Goal: Task Accomplishment & Management: Complete application form

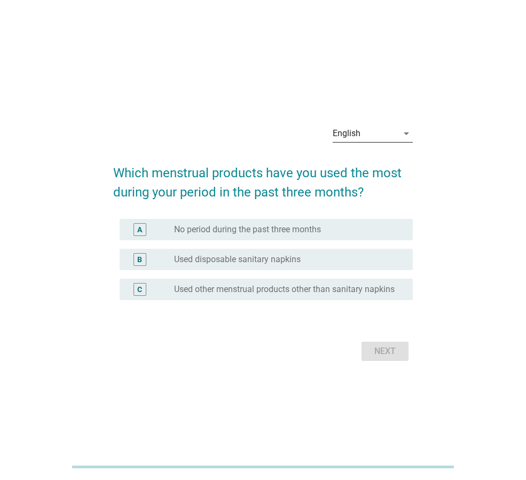
click at [392, 132] on div "English" at bounding box center [365, 133] width 65 height 17
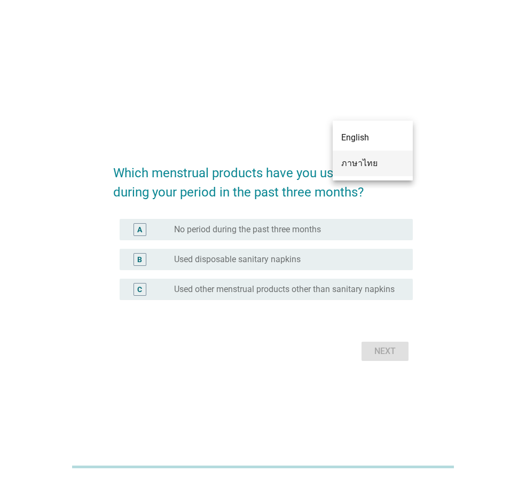
click at [355, 167] on div "ภาษาไทย" at bounding box center [372, 163] width 63 height 13
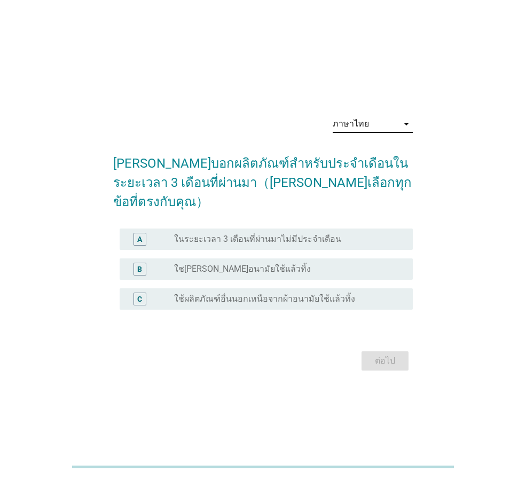
click at [284, 258] on div "B radio_button_unchecked ใช[PERSON_NAME]อนามัยใช้แล้วทิ้ง" at bounding box center [266, 268] width 293 height 21
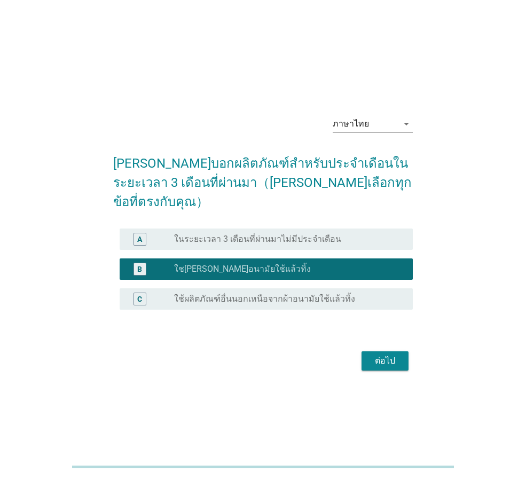
click at [382, 355] on div "ต่อไป" at bounding box center [385, 361] width 30 height 13
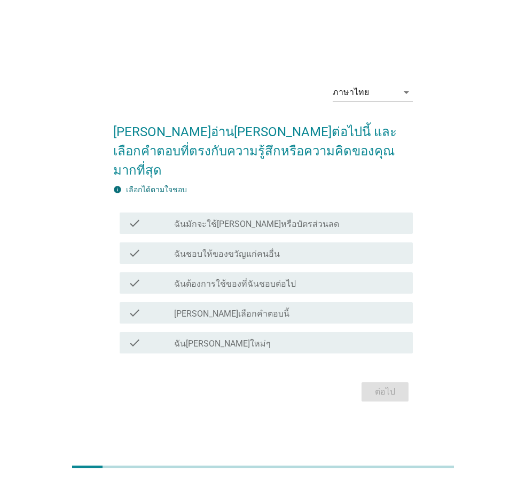
click at [246, 247] on div "check_box_outline_blank ฉันชอบให้ของขวัญแก่คนอื่น" at bounding box center [289, 253] width 230 height 13
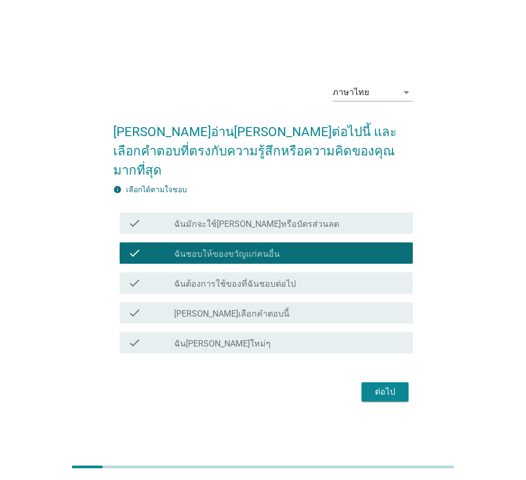
click at [249, 279] on label "ฉันต้องการใช้ของที่ฉันชอบต่อไป" at bounding box center [235, 284] width 122 height 11
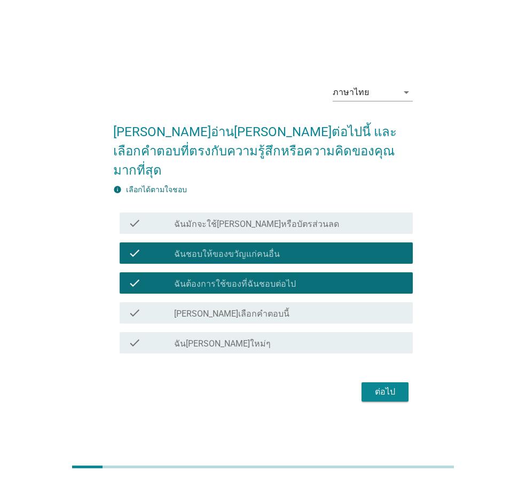
click at [277, 242] on div "check check_box_outline_blank ฉันชอบให้ของขวัญแก่คนอื่น" at bounding box center [266, 252] width 293 height 21
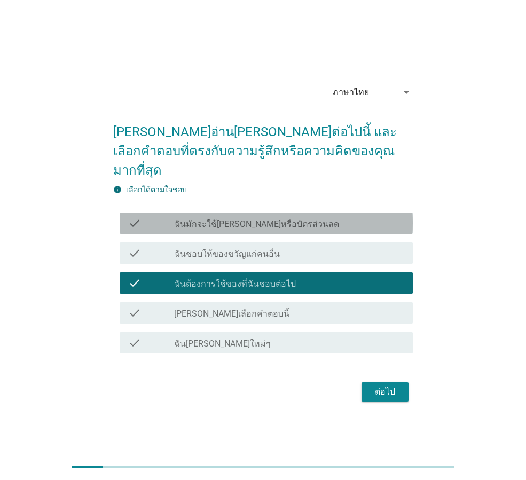
click at [263, 219] on label "ฉันมักจะใช้[PERSON_NAME]หรือบัตรส่วนลด" at bounding box center [256, 224] width 165 height 11
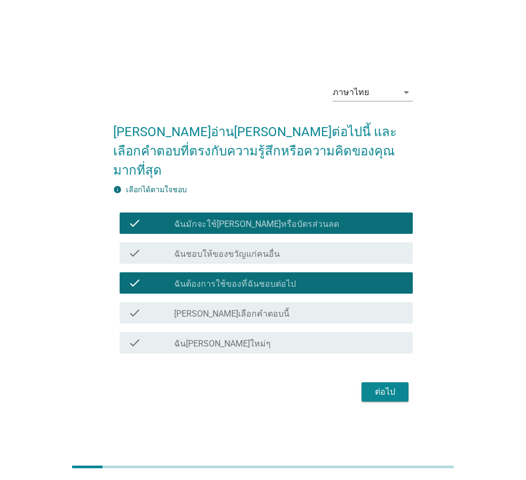
click at [259, 219] on label "ฉันมักจะใช้[PERSON_NAME]หรือบัตรส่วนลด" at bounding box center [256, 224] width 165 height 11
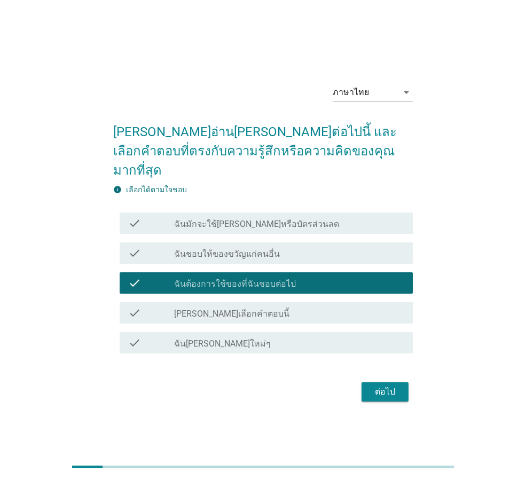
click at [272, 336] on div "check_box_outline_blank ฉัน[PERSON_NAME]ใหม่ๆ" at bounding box center [289, 342] width 230 height 13
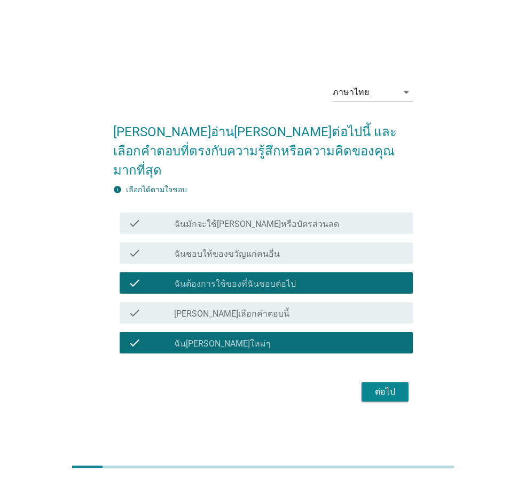
click at [367, 367] on form "[PERSON_NAME]อ่าน[PERSON_NAME]ต่อไปนี้ และเลือกคำตอบที่ตรงกับความรู้สึกหรือความ…" at bounding box center [263, 258] width 300 height 293
click at [381, 388] on div "ต่อไป" at bounding box center [385, 391] width 30 height 13
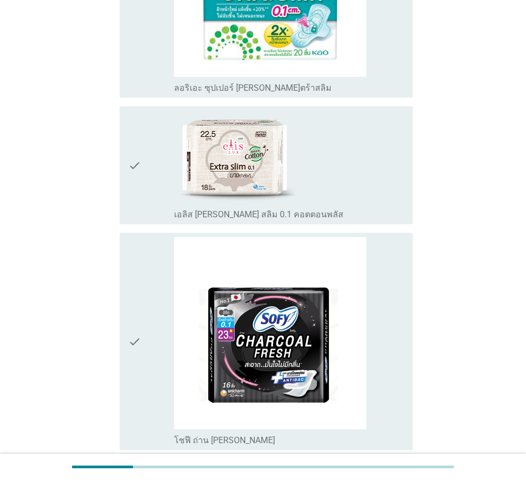
scroll to position [908, 0]
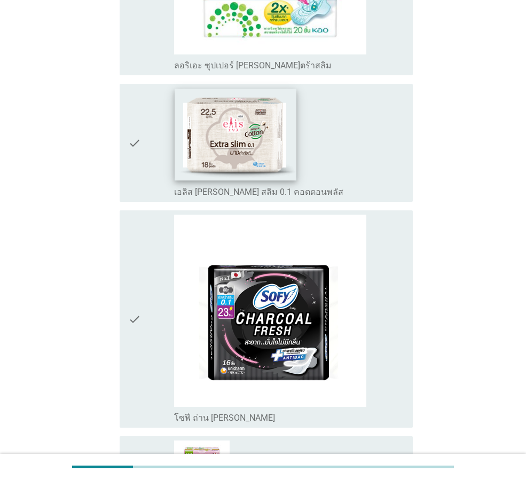
click at [193, 163] on img at bounding box center [236, 135] width 122 height 92
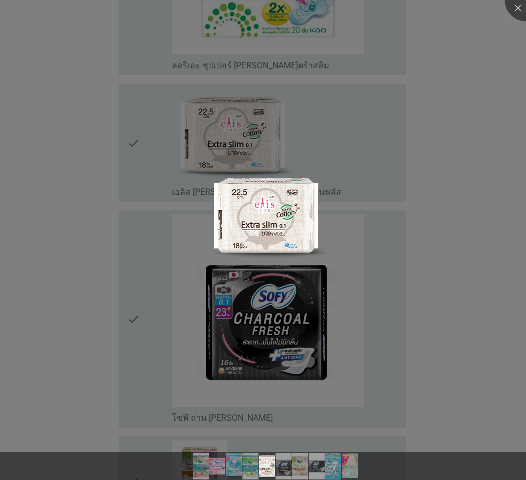
scroll to position [1388, 0]
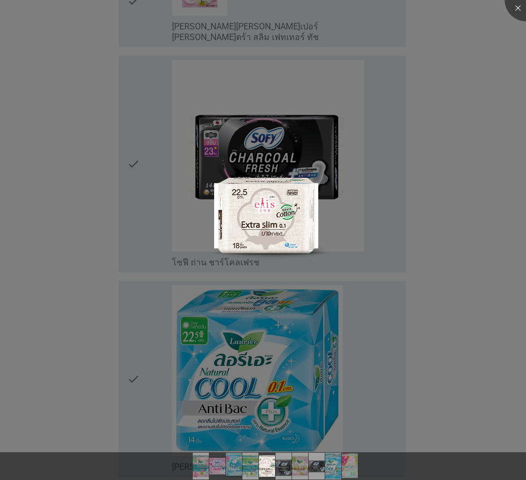
click at [492, 231] on div at bounding box center [263, 240] width 526 height 480
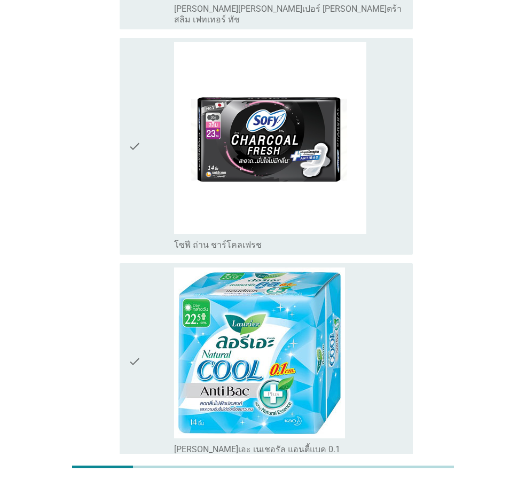
scroll to position [1328, 0]
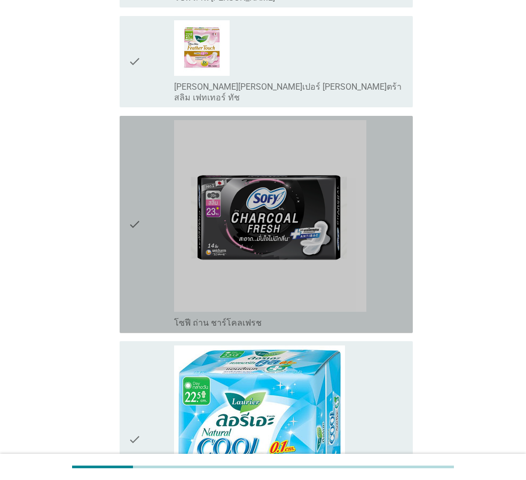
click at [129, 293] on icon "check" at bounding box center [134, 224] width 13 height 209
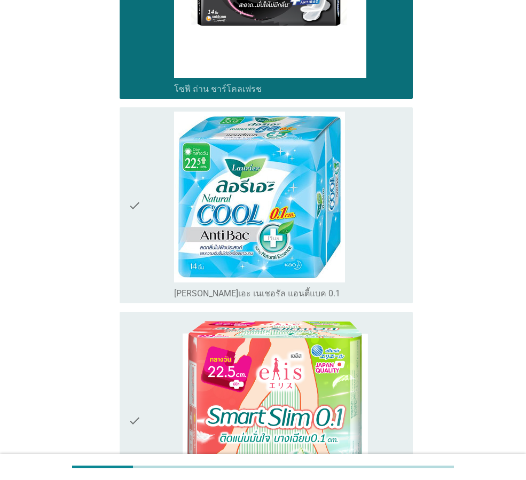
scroll to position [1755, 0]
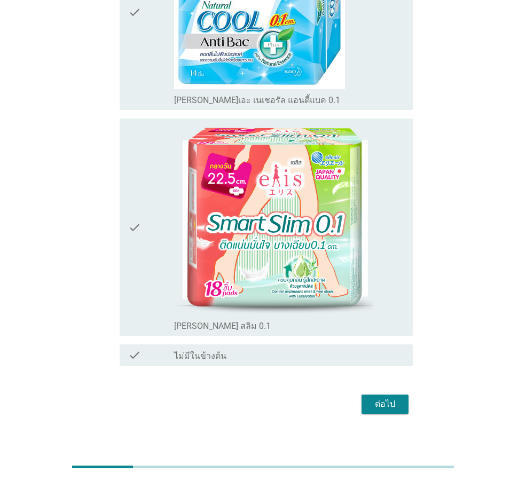
click at [381, 398] on div "ต่อไป" at bounding box center [385, 404] width 30 height 13
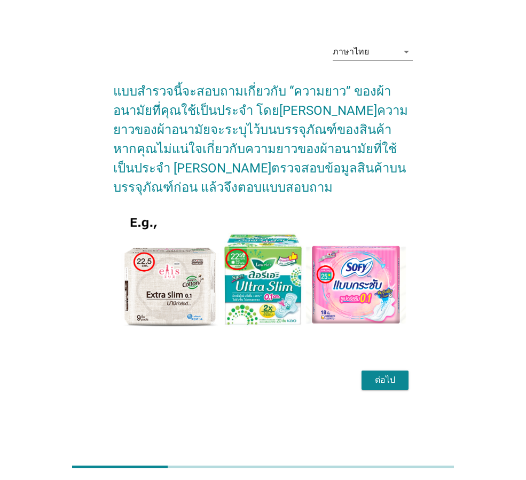
scroll to position [0, 0]
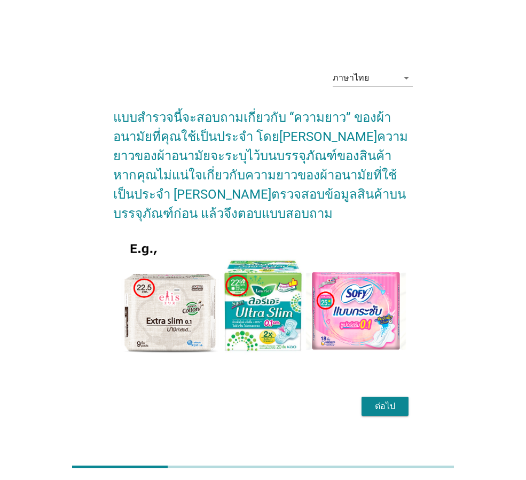
click at [385, 404] on div "ต่อไป" at bounding box center [385, 406] width 30 height 13
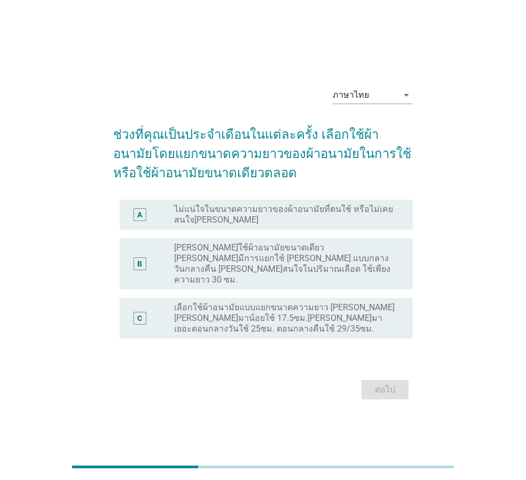
click at [315, 259] on label "[PERSON_NAME]ใช้ผ้าอนามัยขนาดเดียว [PERSON_NAME]มีการแยกใช้ [PERSON_NAME] แบบกล…" at bounding box center [285, 263] width 222 height 43
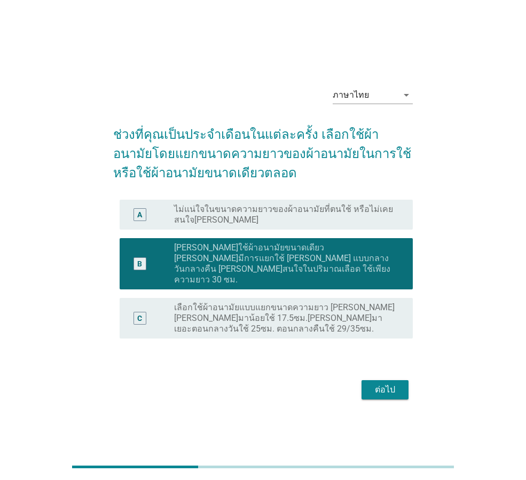
click at [371, 380] on button "ต่อไป" at bounding box center [384, 389] width 47 height 19
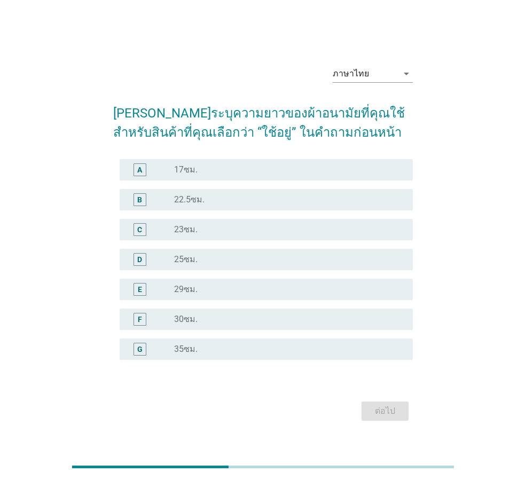
click at [216, 232] on div "radio_button_unchecked 23ซม." at bounding box center [285, 229] width 222 height 11
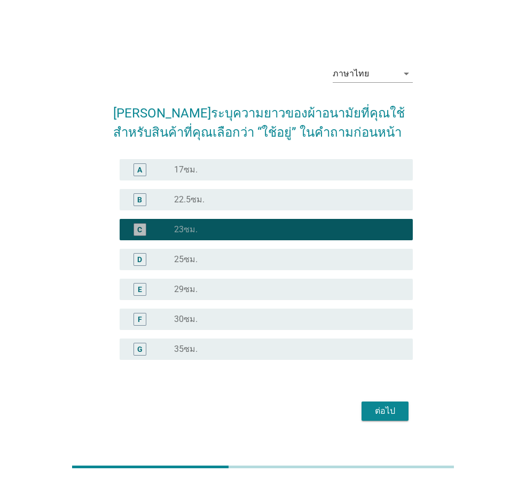
click at [218, 258] on div "radio_button_unchecked 25ซม." at bounding box center [285, 259] width 222 height 11
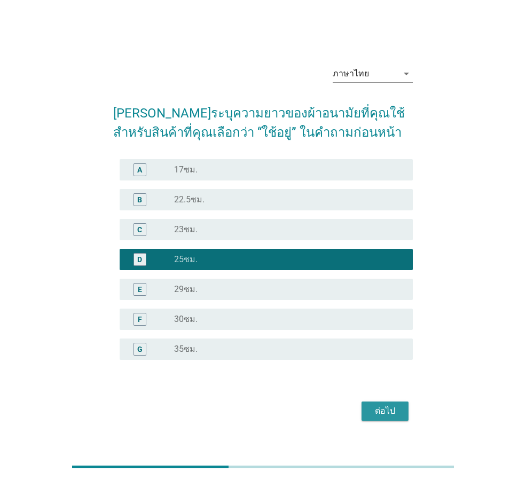
click at [387, 414] on div "ต่อไป" at bounding box center [385, 411] width 30 height 13
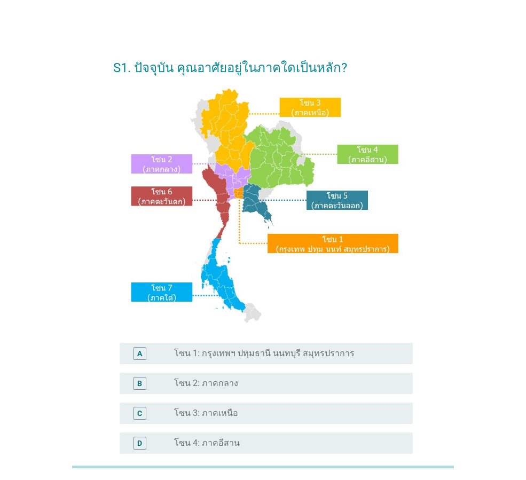
click at [242, 351] on label "โซน 1: กรุงเทพฯ ปทุมธานี นนทบุรี สมุทรปราการ" at bounding box center [264, 353] width 180 height 11
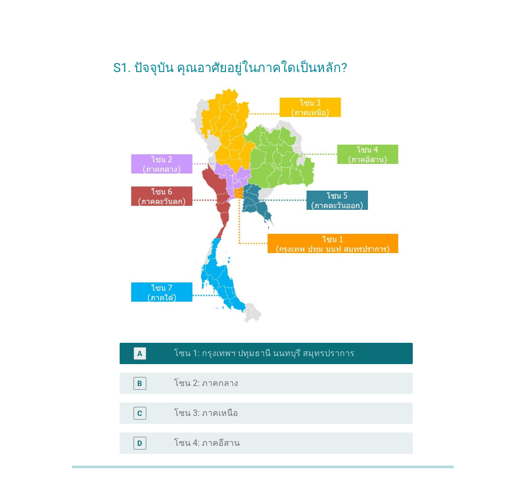
scroll to position [201, 0]
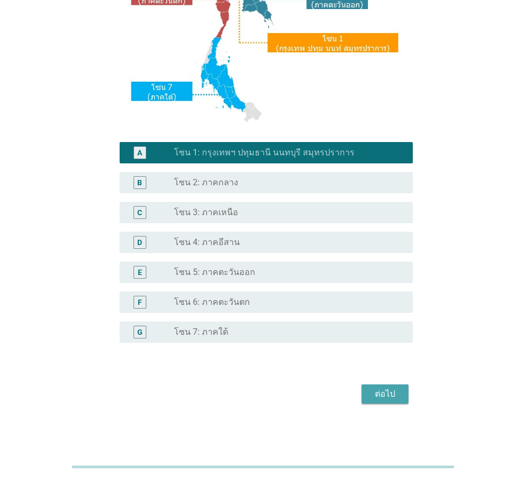
click at [370, 388] on div "ต่อไป" at bounding box center [385, 394] width 30 height 13
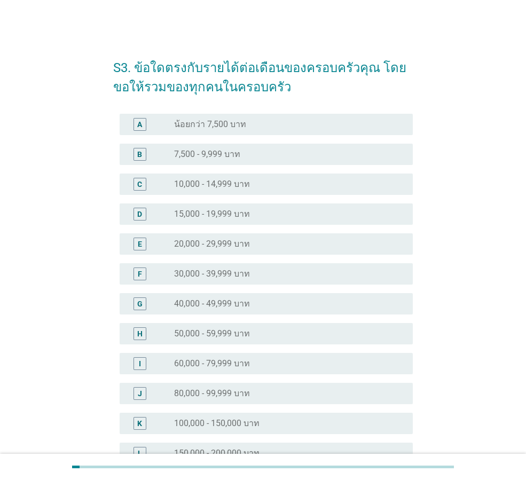
click at [213, 186] on label "10,000 - 14,999 บาท" at bounding box center [212, 184] width 76 height 11
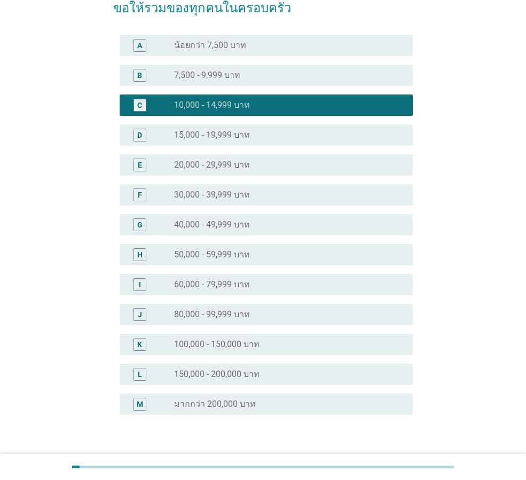
scroll to position [151, 0]
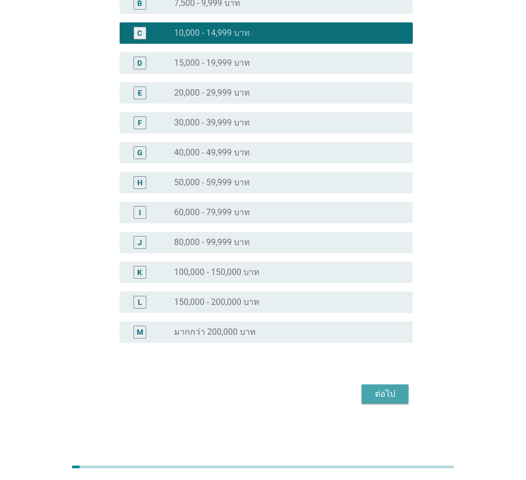
click at [380, 397] on div "ต่อไป" at bounding box center [385, 394] width 30 height 13
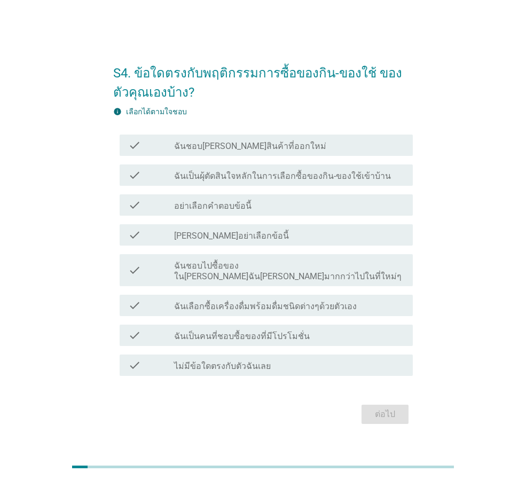
click at [243, 151] on label "ฉันชอบลองสินค้าที่ออกใหม่" at bounding box center [250, 146] width 152 height 11
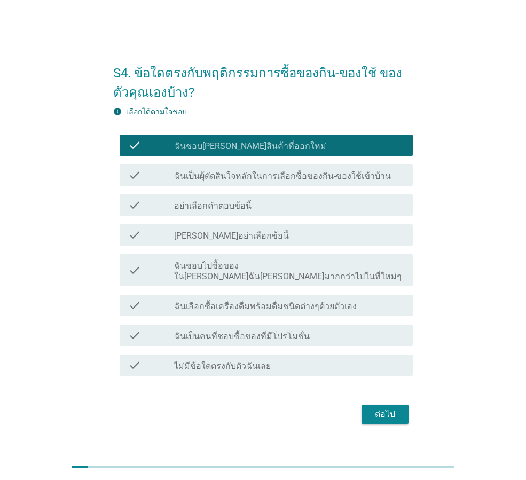
click at [235, 241] on label "กรุณาอย่าเลือกข้อนี้" at bounding box center [231, 236] width 115 height 11
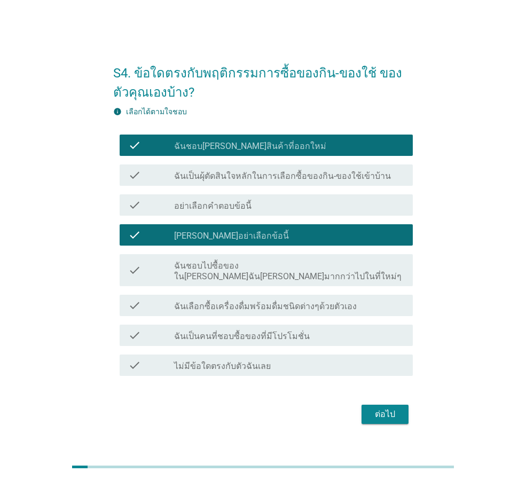
click at [240, 241] on label "กรุณาอย่าเลือกข้อนี้" at bounding box center [231, 236] width 115 height 11
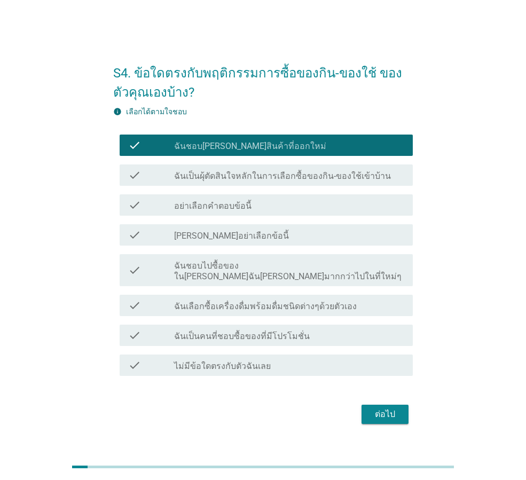
click at [248, 280] on div "check check_box_outline_blank ฉันชอบไปซื้อของในที่ที่ฉันคุ้นเคยมากกว่าไปในที่ให…" at bounding box center [266, 270] width 293 height 32
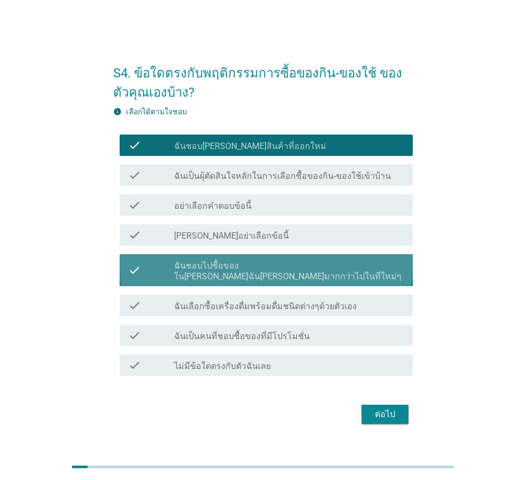
click at [260, 308] on div "check check_box_outline_blank ฉันเลือกซื้อเครื่องดื่มพร้อมดื่มชนิดต่างๆด้วยตัวเ…" at bounding box center [266, 305] width 293 height 21
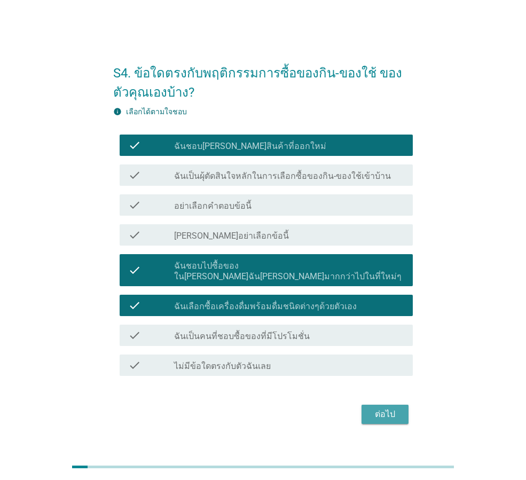
click at [380, 408] on div "ต่อไป" at bounding box center [385, 414] width 30 height 13
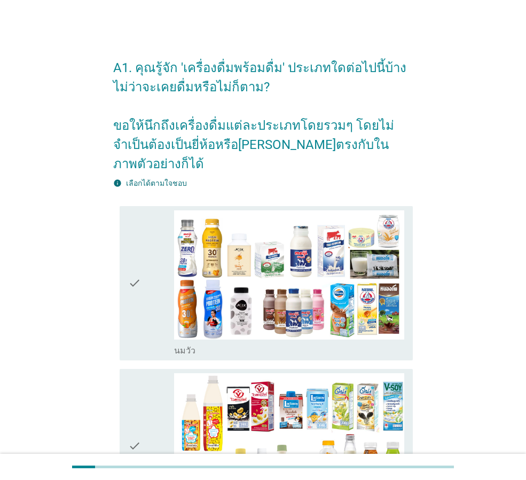
click at [161, 295] on div "check" at bounding box center [151, 283] width 46 height 146
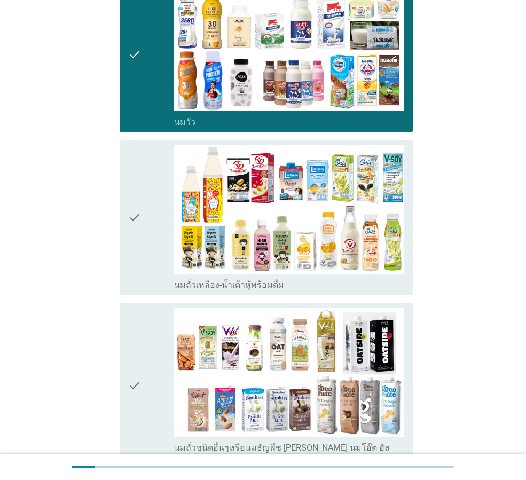
scroll to position [320, 0]
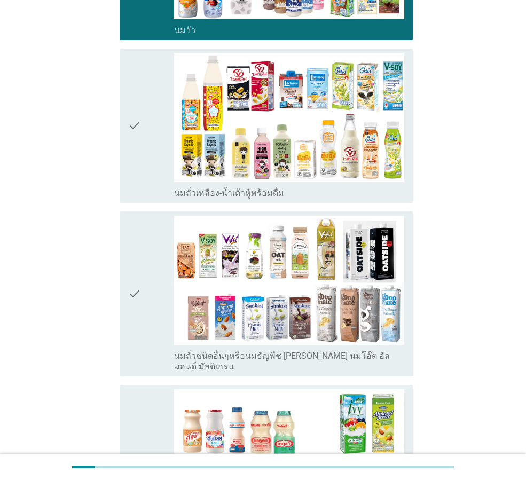
click at [140, 258] on icon "check" at bounding box center [134, 294] width 13 height 156
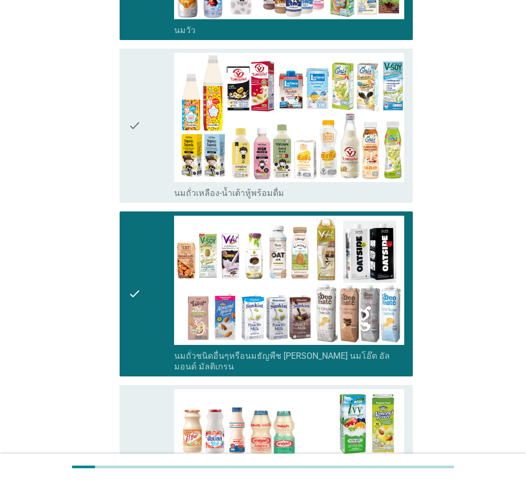
click at [138, 132] on icon "check" at bounding box center [134, 126] width 13 height 146
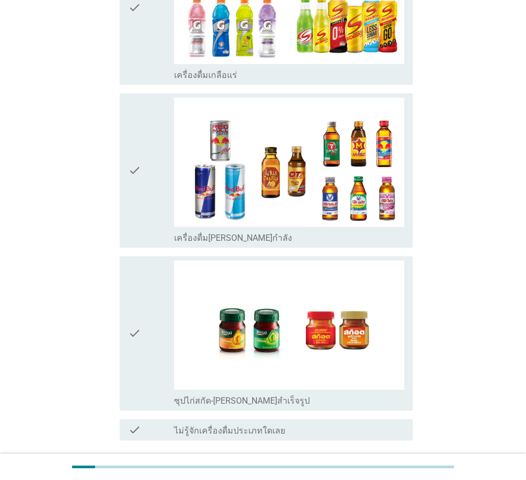
scroll to position [2134, 0]
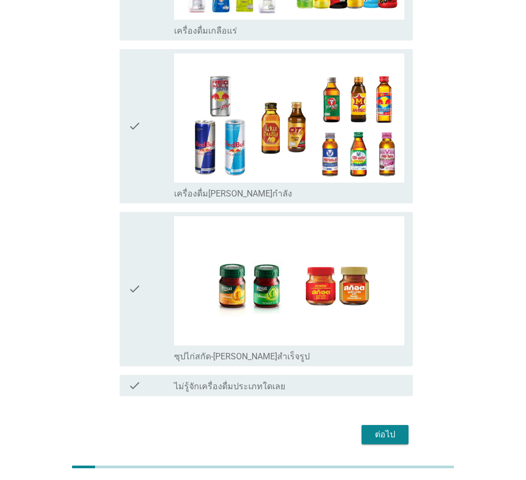
click at [387, 428] on div "ต่อไป" at bounding box center [385, 434] width 30 height 13
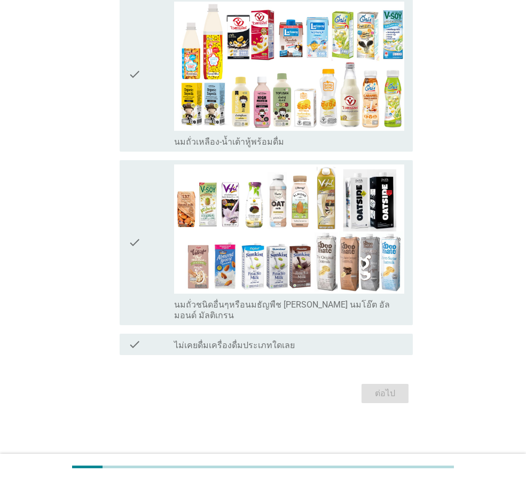
scroll to position [0, 0]
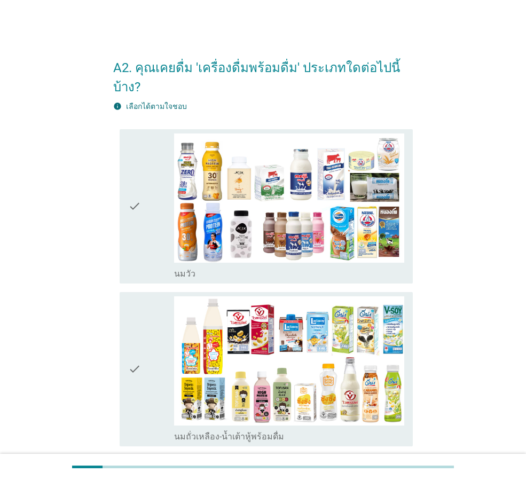
click at [147, 219] on div "check" at bounding box center [151, 206] width 46 height 146
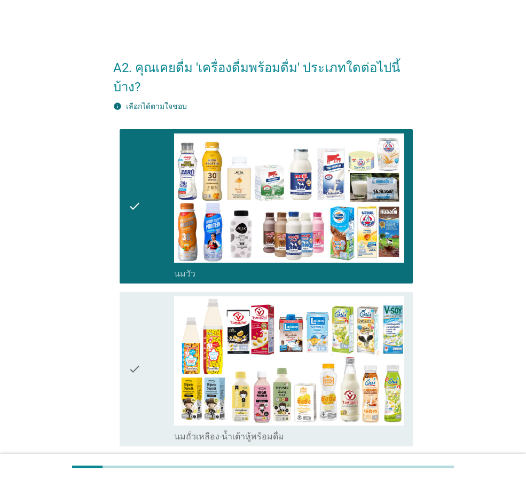
click at [164, 340] on div "check" at bounding box center [151, 369] width 46 height 146
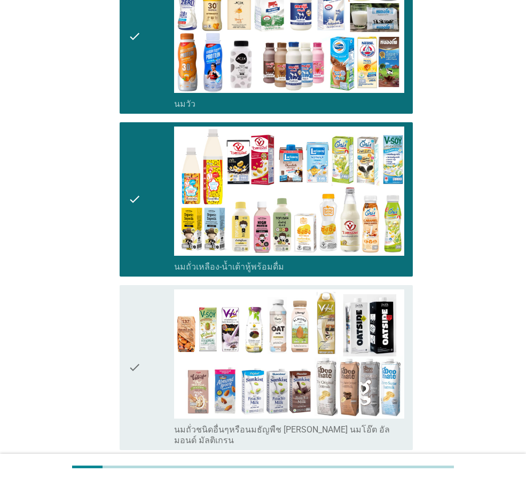
scroll to position [265, 0]
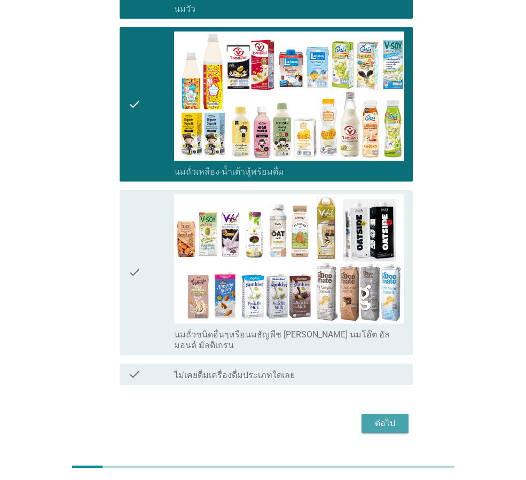
click at [383, 417] on div "ต่อไป" at bounding box center [385, 423] width 30 height 13
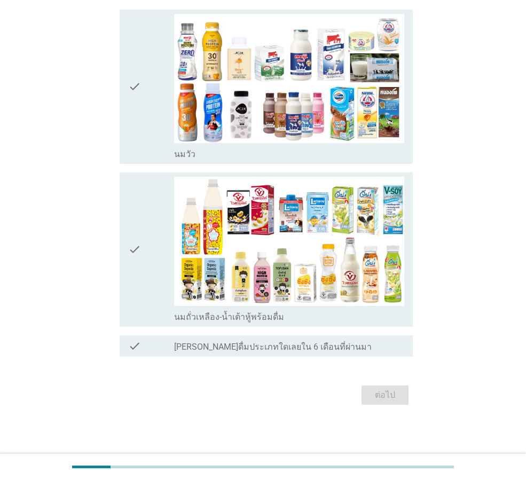
scroll to position [121, 0]
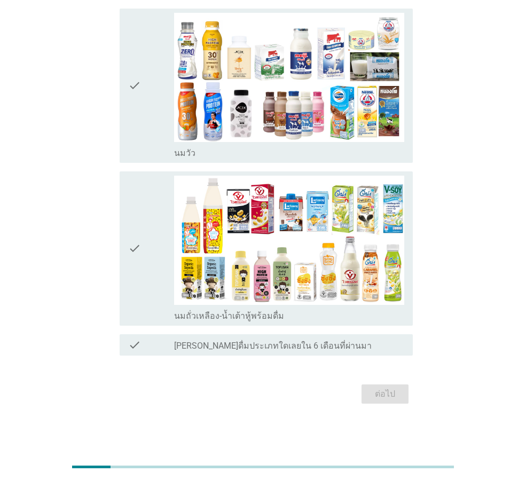
click at [166, 258] on div "check" at bounding box center [151, 249] width 46 height 146
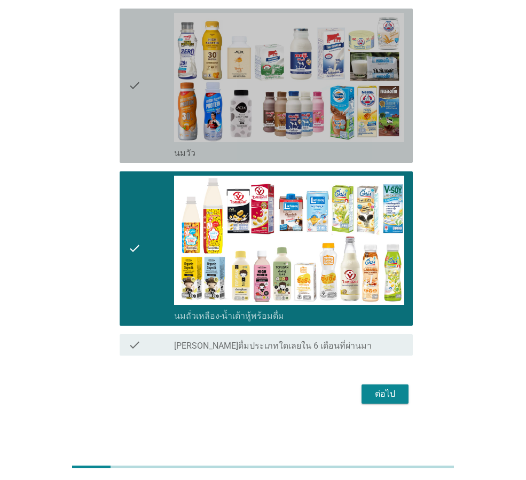
click at [127, 93] on div "check check_box_outline_blank นมวัว" at bounding box center [266, 86] width 293 height 154
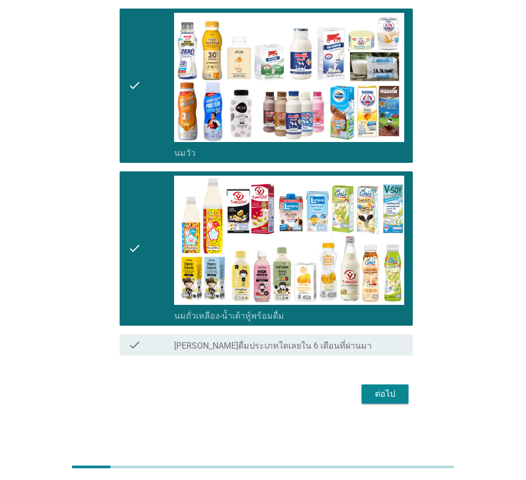
click at [364, 387] on button "ต่อไป" at bounding box center [384, 393] width 47 height 19
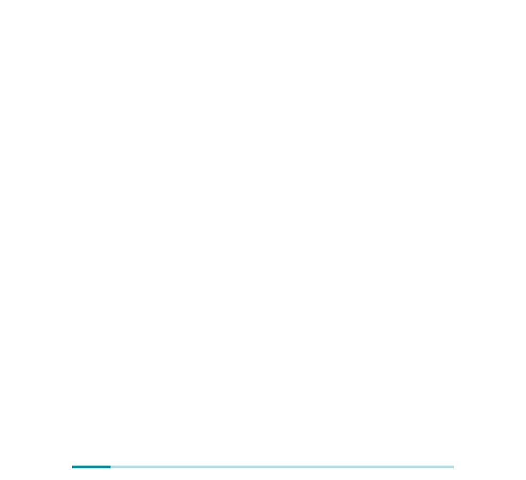
scroll to position [0, 0]
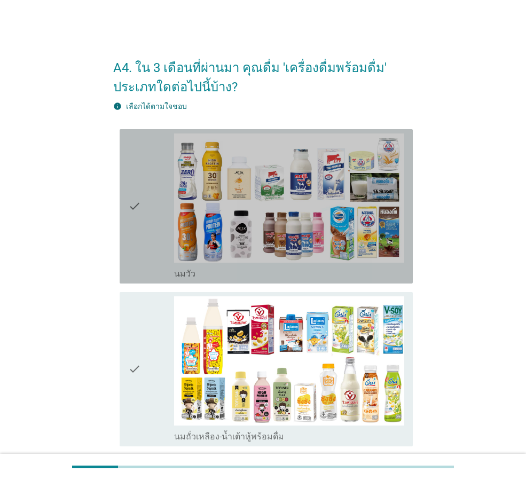
click at [146, 250] on div "check" at bounding box center [151, 206] width 46 height 146
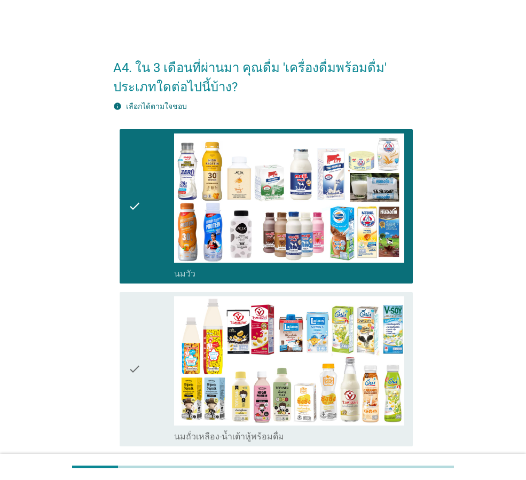
click at [154, 314] on div "check" at bounding box center [151, 369] width 46 height 146
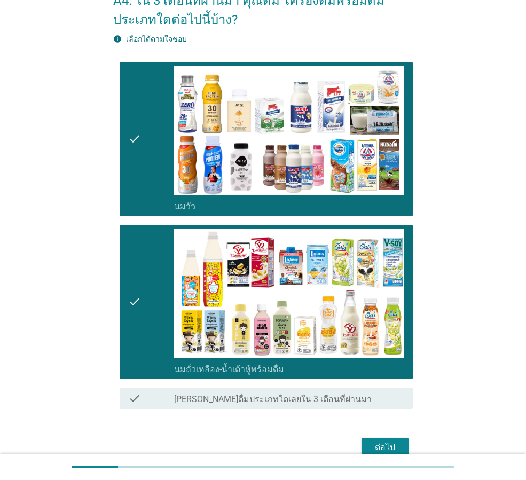
scroll to position [121, 0]
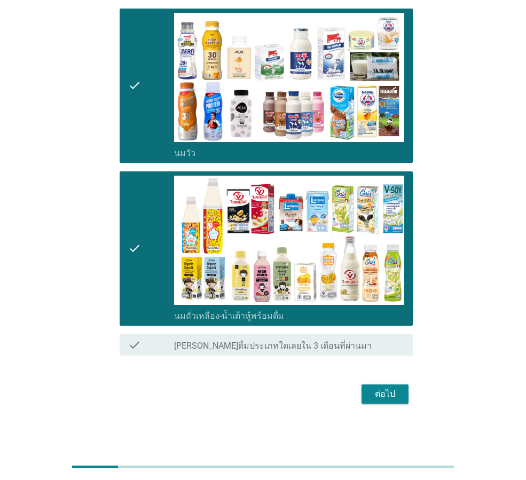
click at [389, 399] on div "ต่อไป" at bounding box center [385, 394] width 30 height 13
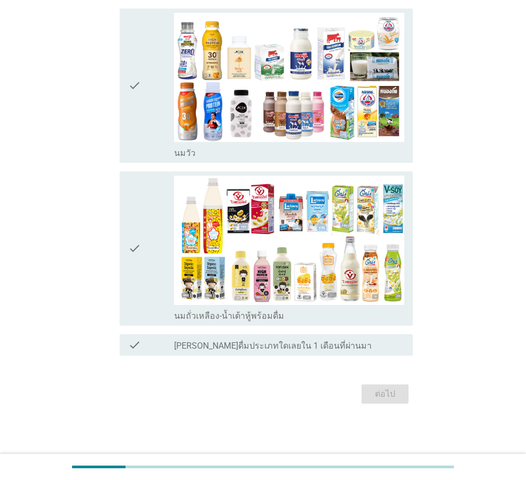
scroll to position [0, 0]
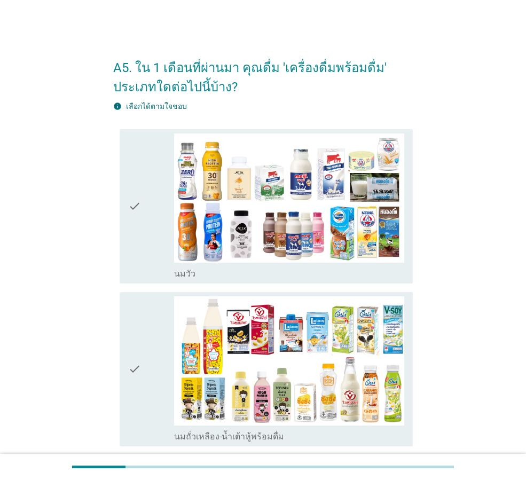
click at [242, 271] on div "check_box_outline_blank นมวัว" at bounding box center [289, 272] width 230 height 13
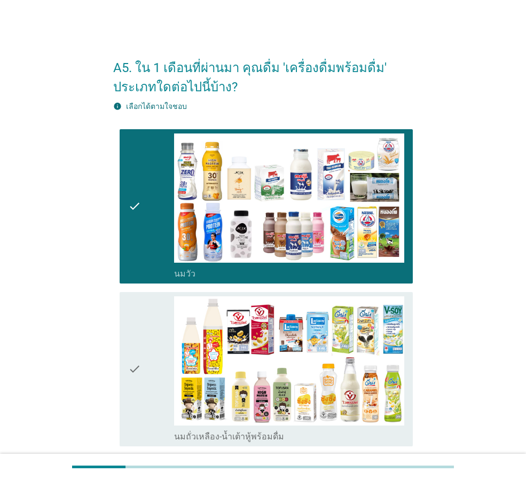
scroll to position [121, 0]
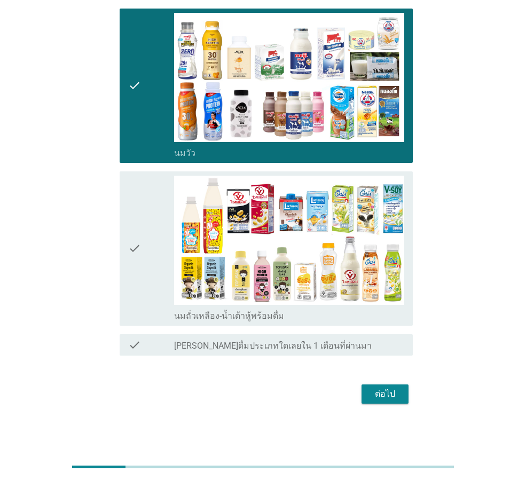
click at [381, 394] on div "ต่อไป" at bounding box center [385, 394] width 30 height 13
